Goal: Check status: Check status

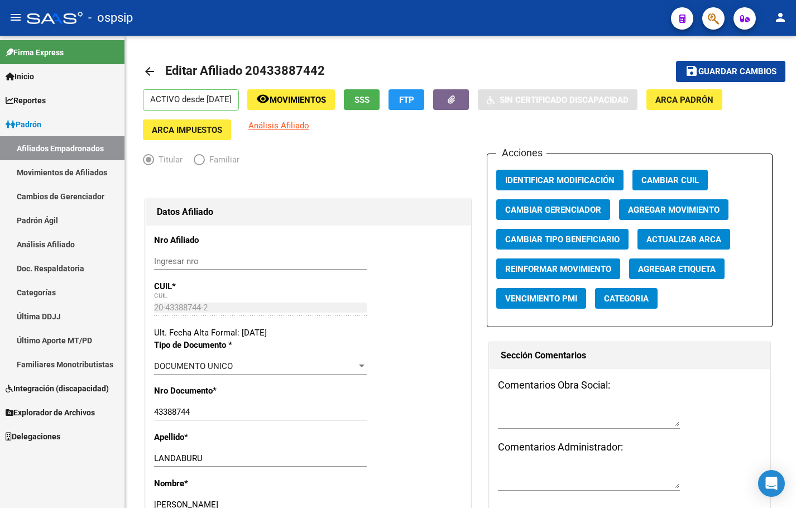
scroll to position [1244, 0]
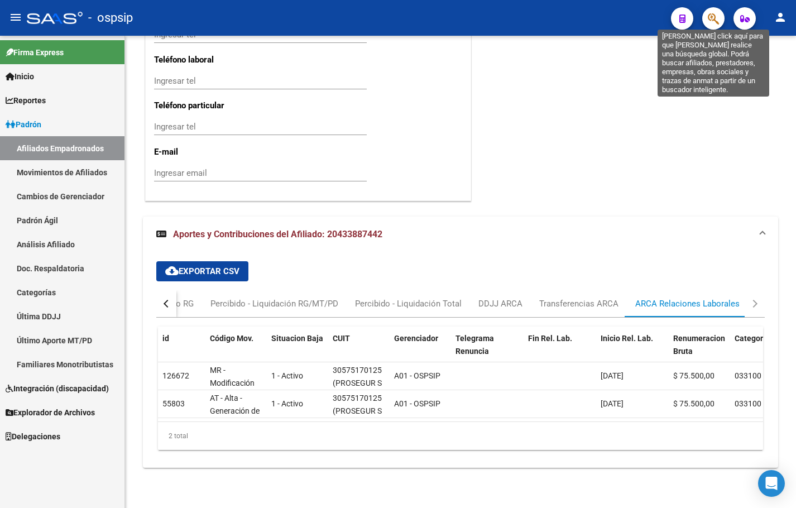
click at [716, 17] on icon "button" at bounding box center [713, 18] width 11 height 13
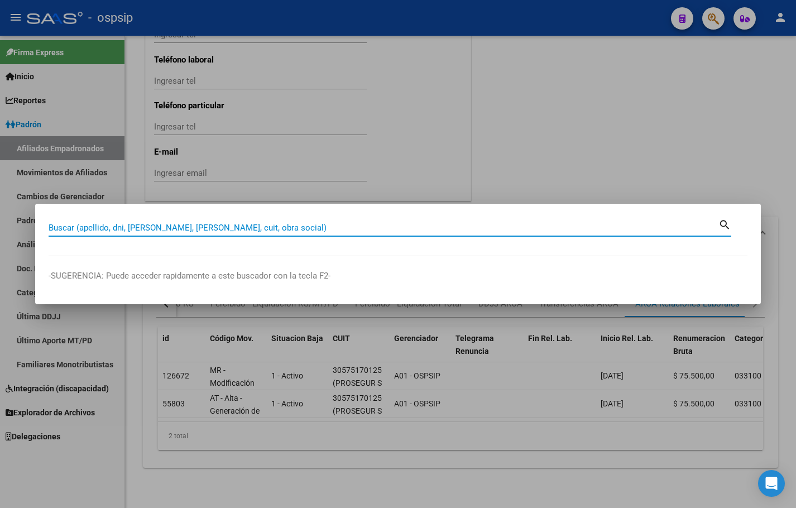
paste input ".28.907.058"
click at [118, 227] on input "28907058" at bounding box center [384, 228] width 670 height 10
type input "28907058"
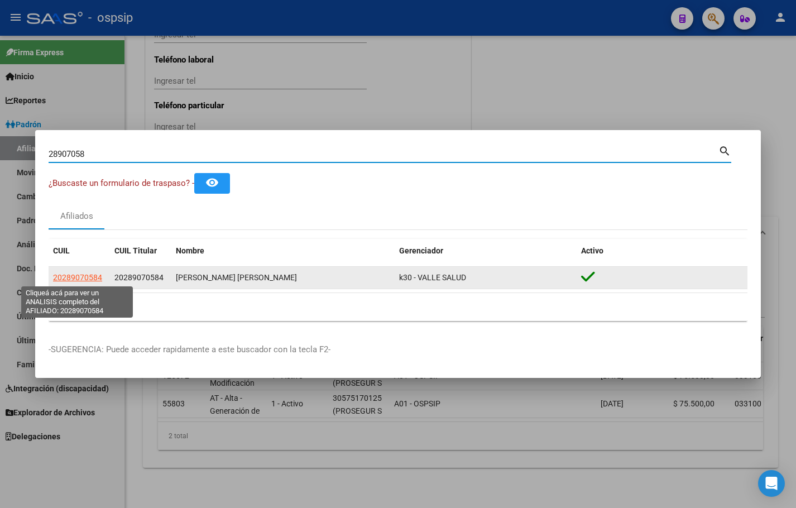
click at [76, 276] on span "20289070584" at bounding box center [77, 277] width 49 height 9
type textarea "20289070584"
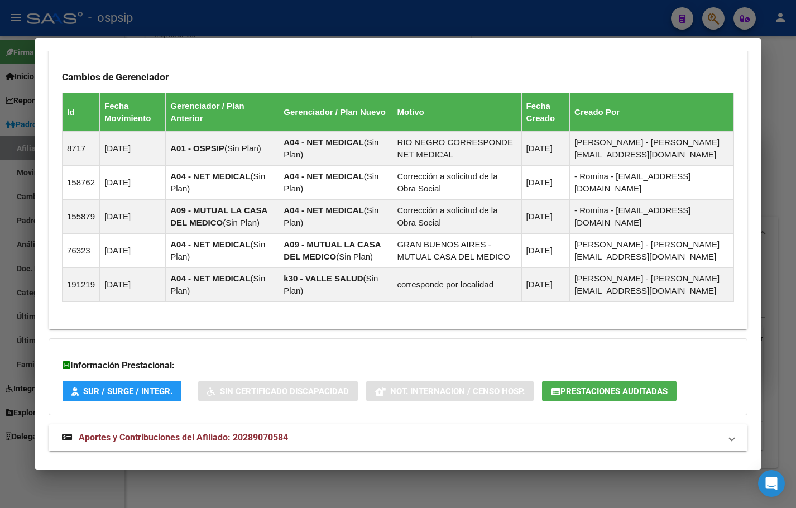
scroll to position [717, 0]
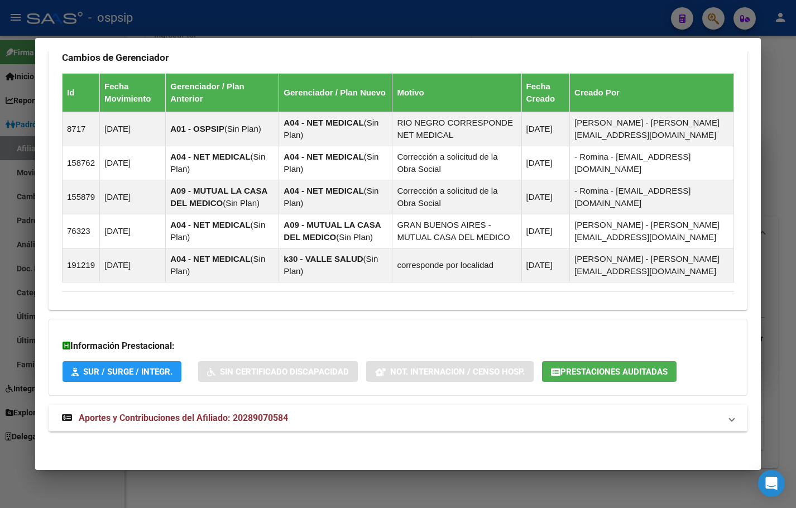
click at [259, 413] on span "Aportes y Contribuciones del Afiliado: 20289070584" at bounding box center [183, 418] width 209 height 11
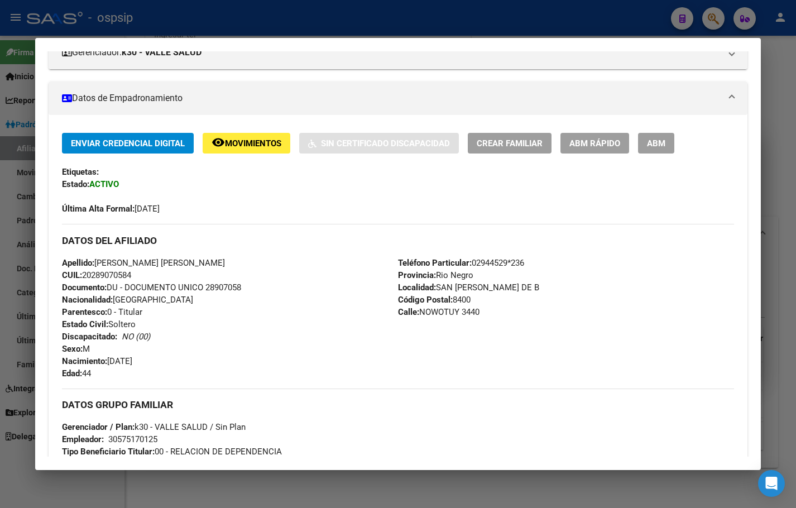
scroll to position [0, 0]
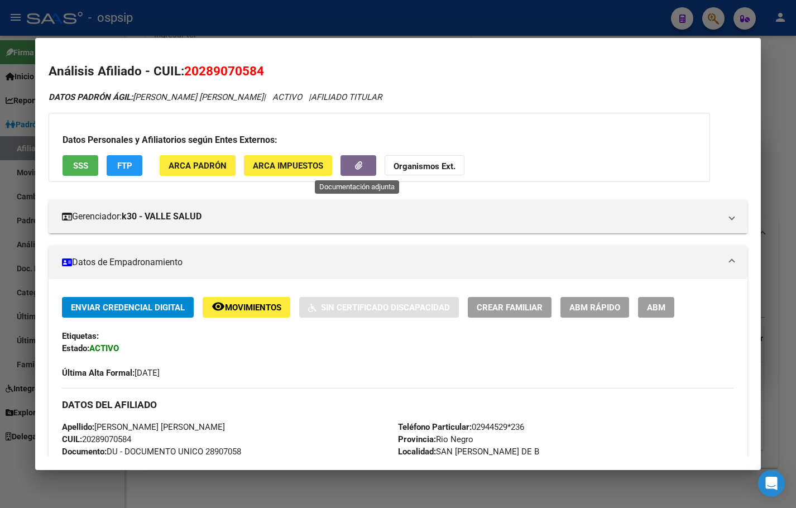
click at [355, 164] on icon "button" at bounding box center [358, 165] width 7 height 8
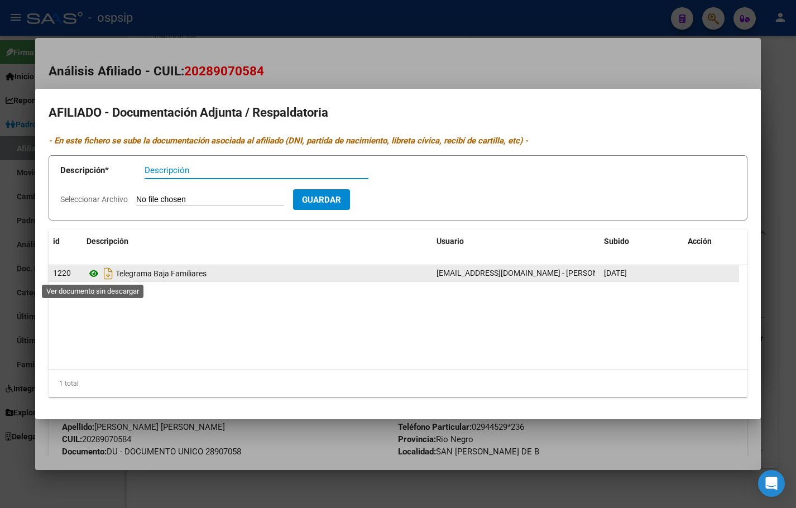
click at [93, 272] on icon at bounding box center [94, 273] width 15 height 13
click at [91, 271] on icon at bounding box center [94, 273] width 15 height 13
